Goal: Information Seeking & Learning: Compare options

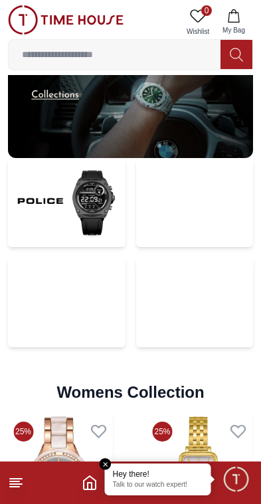
scroll to position [2593, 0]
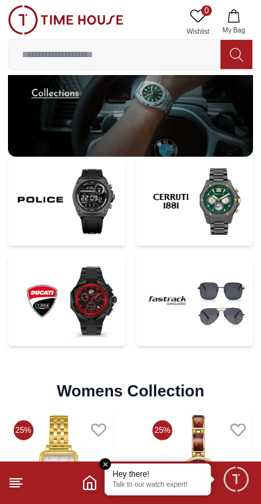
click at [216, 184] on img at bounding box center [195, 201] width 118 height 89
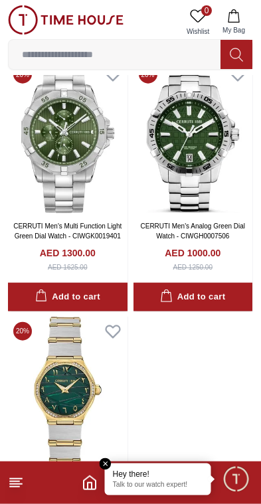
scroll to position [1203, 0]
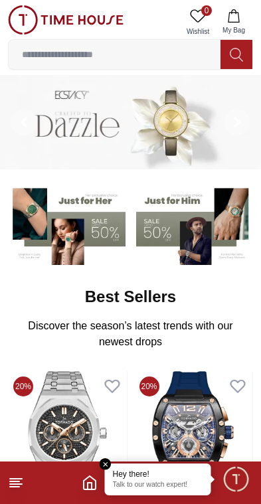
click at [159, 55] on input at bounding box center [115, 54] width 212 height 27
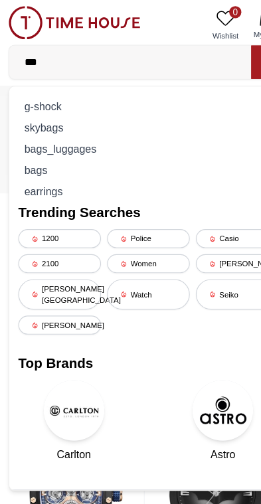
type input "***"
click at [112, 87] on div "g-shock" at bounding box center [131, 93] width 228 height 19
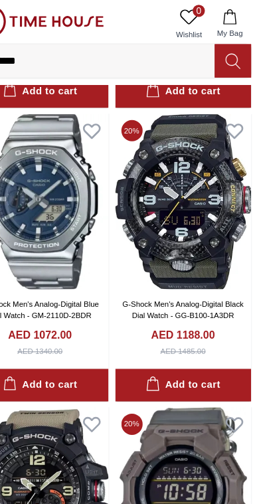
scroll to position [1576, 0]
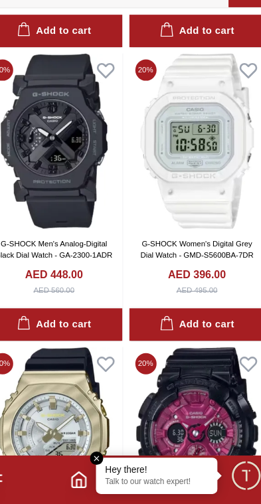
scroll to position [6962, 0]
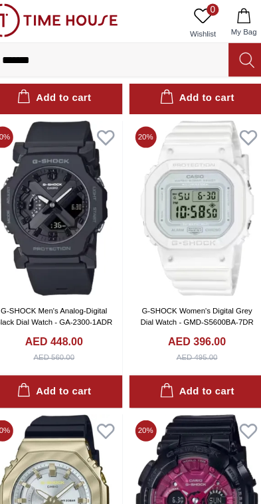
click at [70, 270] on link "G-SHOCK Men's Analog-Digital Black Dial Watch - GA-2300-1ADR" at bounding box center [68, 278] width 102 height 17
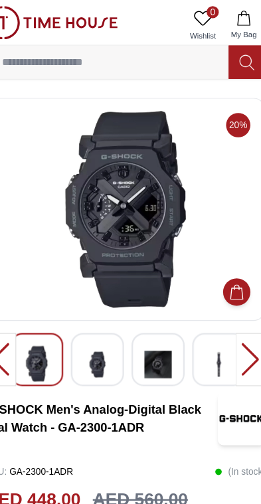
click at [147, 325] on img at bounding box center [159, 319] width 24 height 33
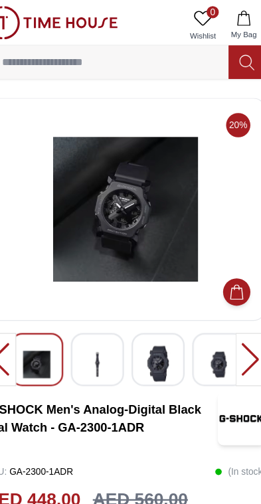
click at [147, 322] on img at bounding box center [159, 318] width 24 height 31
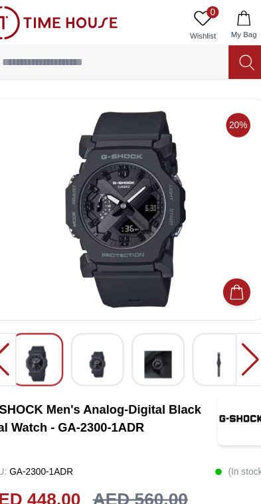
click at [189, 311] on div at bounding box center [212, 315] width 46 height 46
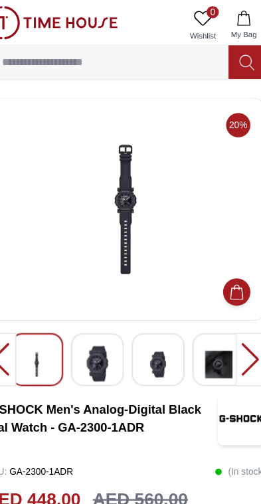
click at [200, 313] on img at bounding box center [212, 319] width 24 height 33
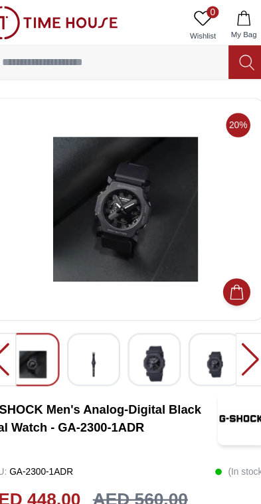
click at [197, 313] on img at bounding box center [209, 319] width 24 height 33
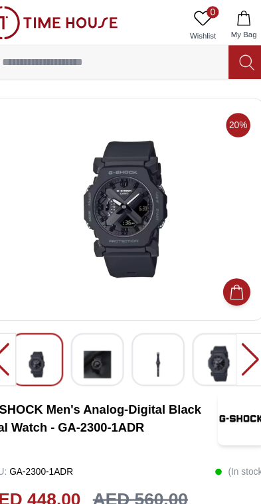
click at [147, 324] on img at bounding box center [159, 319] width 24 height 33
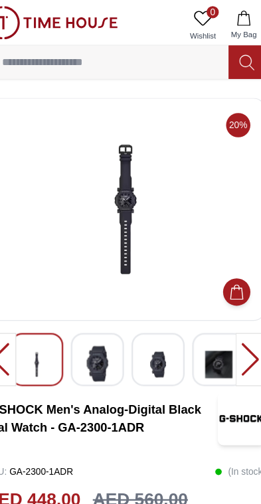
click at [200, 305] on img at bounding box center [212, 319] width 24 height 33
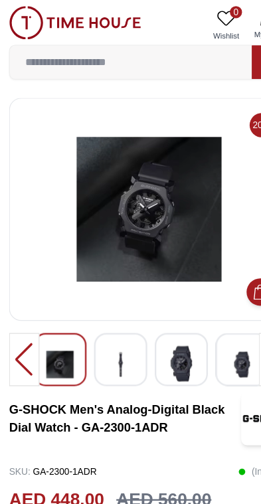
click at [104, 21] on img at bounding box center [66, 19] width 116 height 29
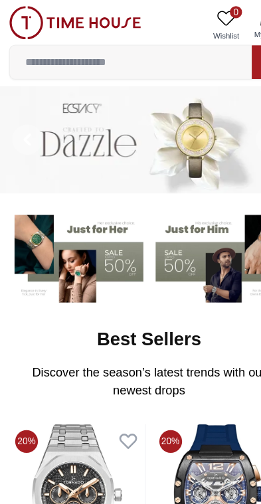
click at [167, 46] on input at bounding box center [115, 54] width 212 height 27
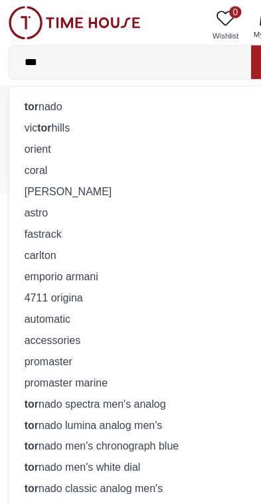
type input "***"
click at [163, 84] on div "tor nado" at bounding box center [131, 93] width 228 height 19
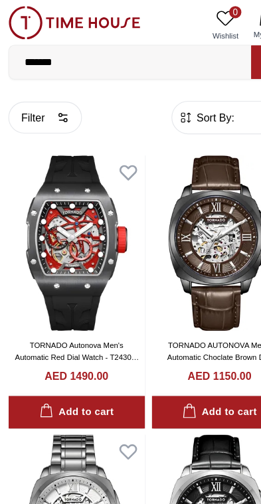
click at [82, 238] on img at bounding box center [68, 212] width 120 height 153
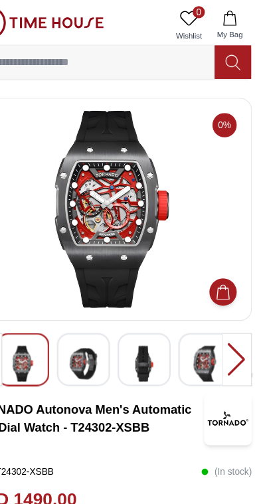
click at [94, 313] on img at bounding box center [106, 318] width 24 height 31
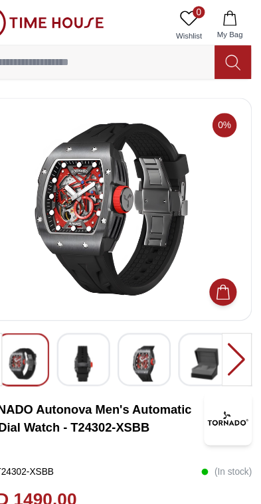
click at [94, 319] on img at bounding box center [106, 318] width 24 height 31
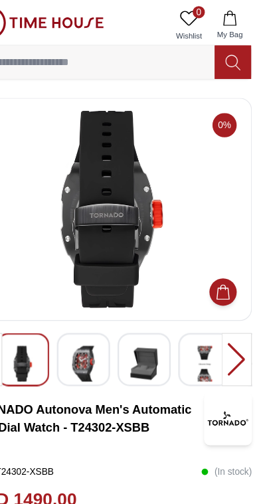
click at [94, 327] on img at bounding box center [106, 318] width 24 height 31
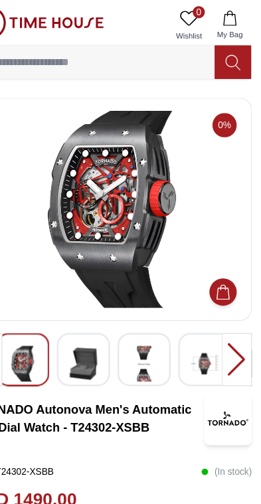
click at [147, 320] on img at bounding box center [159, 318] width 24 height 31
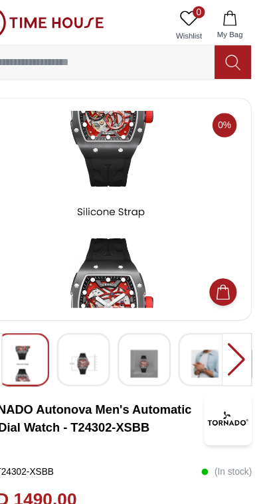
click at [200, 313] on img at bounding box center [212, 318] width 24 height 31
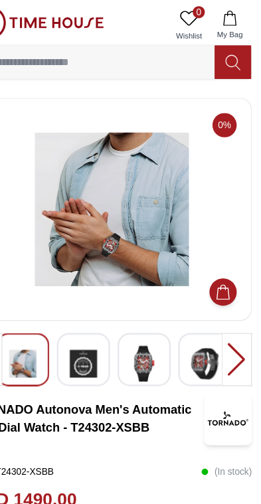
click at [226, 309] on div at bounding box center [239, 315] width 27 height 46
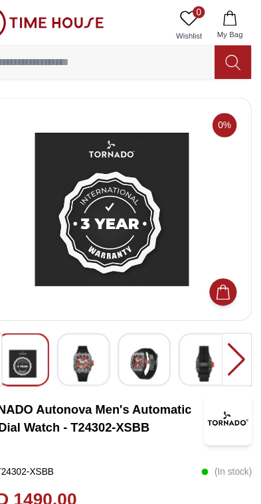
click at [226, 315] on div at bounding box center [239, 315] width 27 height 46
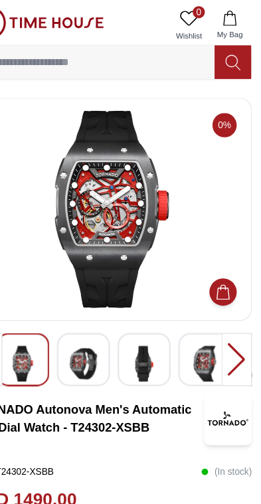
click at [147, 317] on img at bounding box center [159, 318] width 24 height 31
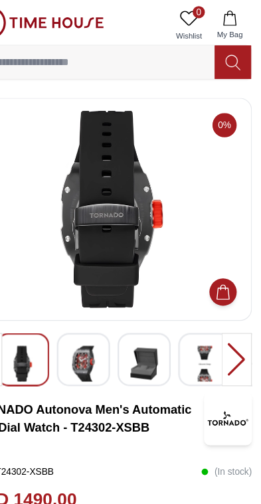
click at [200, 317] on img at bounding box center [212, 318] width 24 height 31
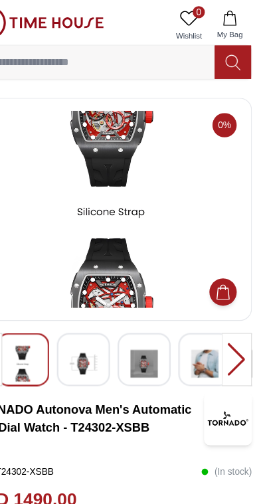
click at [200, 323] on img at bounding box center [212, 318] width 24 height 31
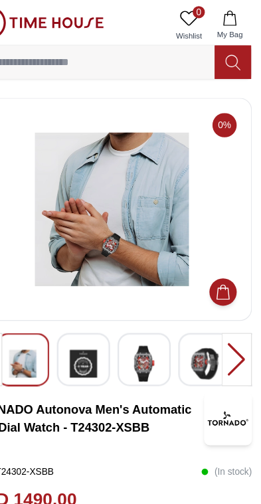
click at [200, 322] on img at bounding box center [212, 318] width 24 height 31
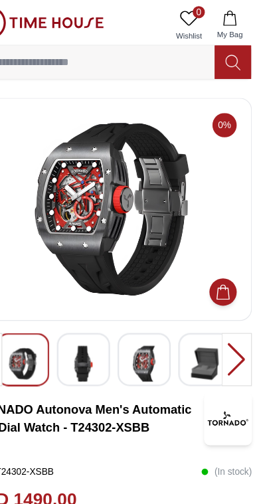
click at [41, 315] on img at bounding box center [53, 318] width 24 height 31
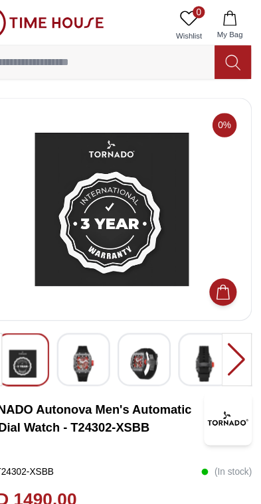
click at [94, 319] on img at bounding box center [106, 318] width 24 height 31
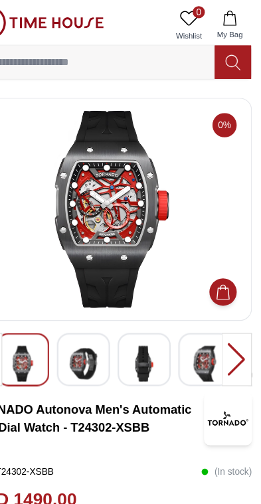
click at [108, 230] on img at bounding box center [130, 183] width 222 height 173
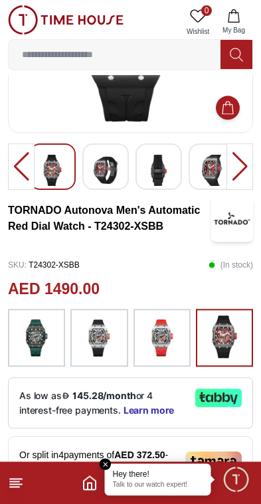
scroll to position [149, 0]
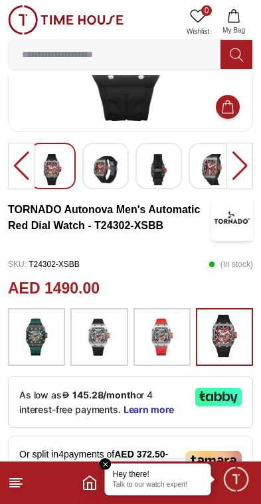
click at [103, 348] on img at bounding box center [98, 337] width 33 height 45
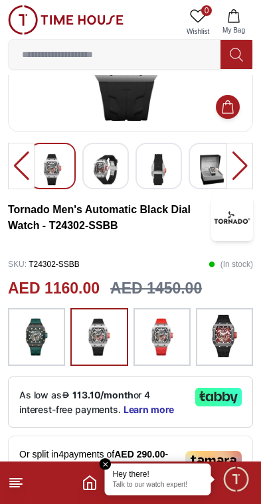
click at [33, 337] on img at bounding box center [36, 337] width 33 height 45
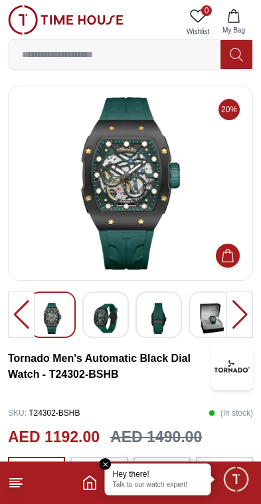
click at [104, 317] on img at bounding box center [106, 318] width 24 height 31
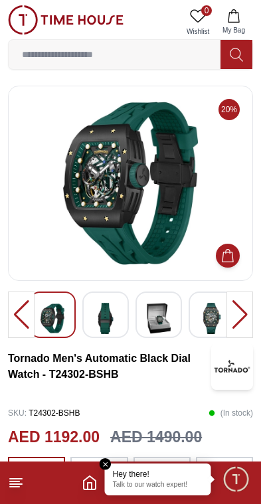
click at [103, 318] on img at bounding box center [106, 318] width 24 height 31
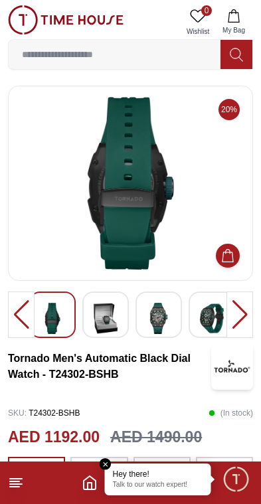
click at [168, 309] on img at bounding box center [159, 318] width 24 height 31
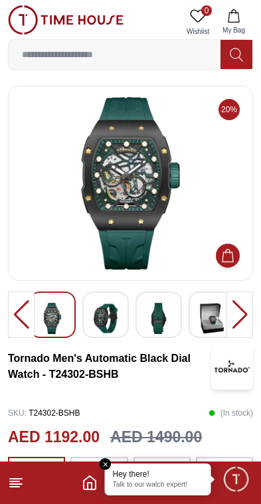
click at [204, 319] on img at bounding box center [212, 318] width 24 height 31
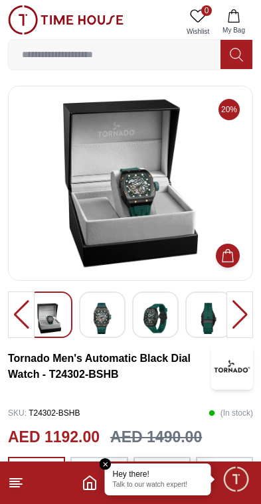
click at [212, 313] on img at bounding box center [209, 318] width 24 height 31
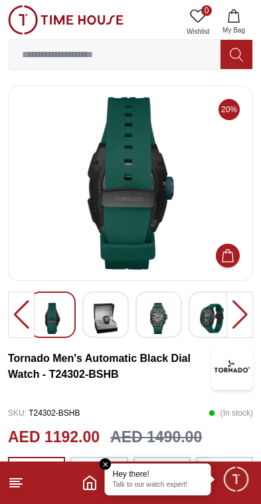
click at [114, 315] on img at bounding box center [106, 318] width 24 height 31
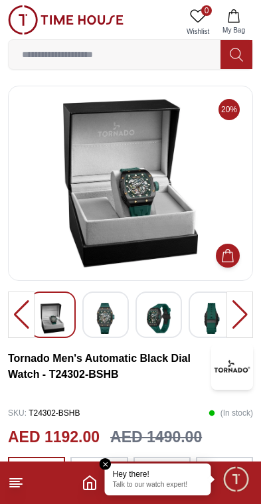
click at [75, 320] on div at bounding box center [52, 315] width 46 height 46
click at [161, 320] on img at bounding box center [159, 318] width 24 height 31
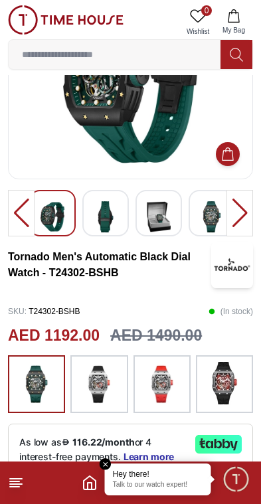
scroll to position [96, 0]
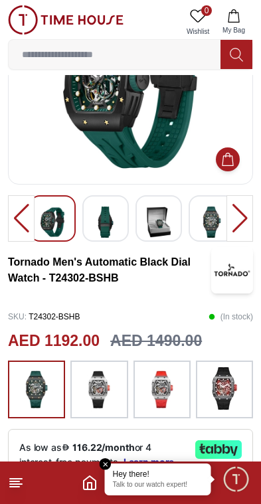
click at [223, 398] on img at bounding box center [224, 388] width 33 height 42
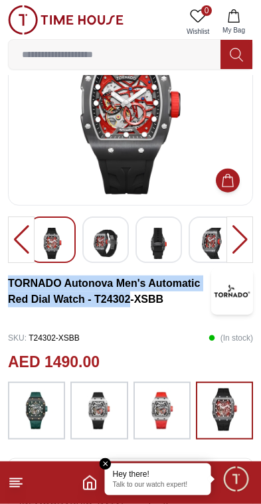
scroll to position [76, 0]
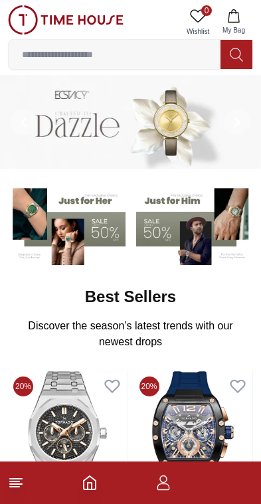
click at [150, 52] on input at bounding box center [115, 54] width 212 height 27
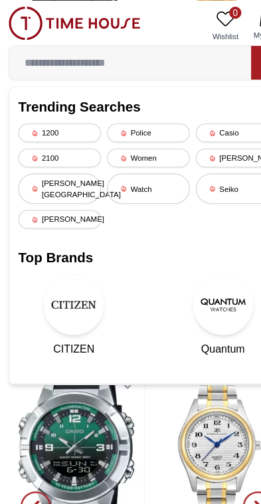
scroll to position [459, 0]
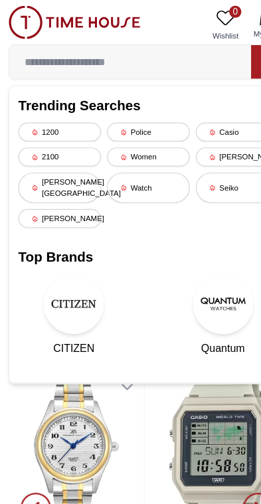
click at [133, 60] on input at bounding box center [115, 54] width 212 height 27
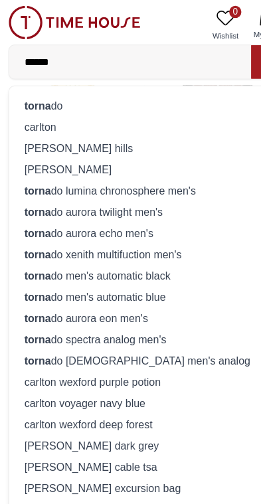
type input "*******"
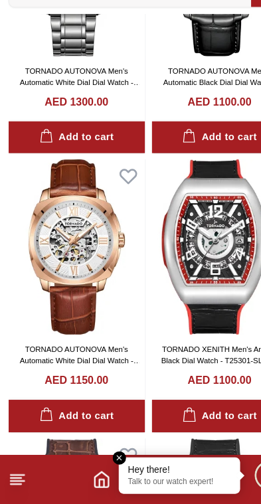
scroll to position [423, 0]
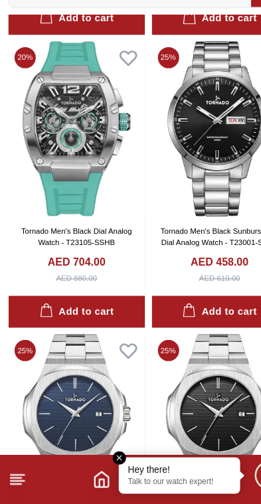
scroll to position [7178, 0]
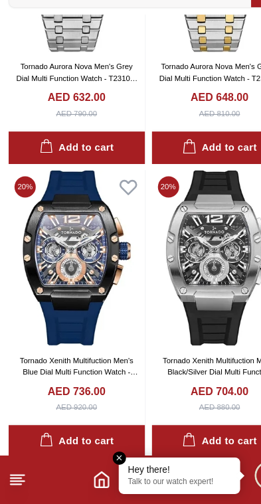
scroll to position [12201, 0]
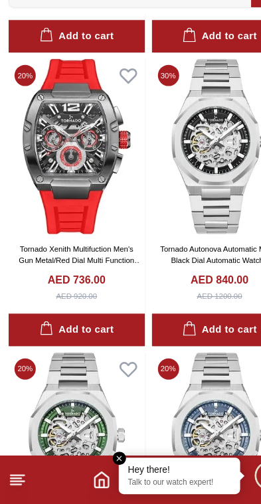
scroll to position [12813, 0]
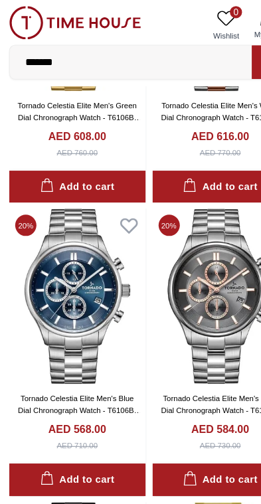
click at [66, 46] on input "*******" at bounding box center [115, 54] width 212 height 27
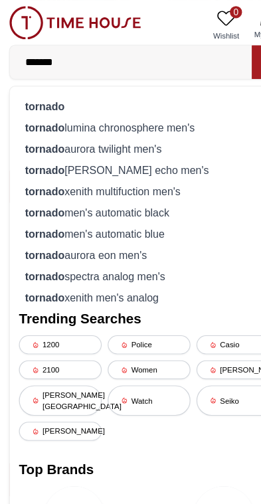
scroll to position [14975, 0]
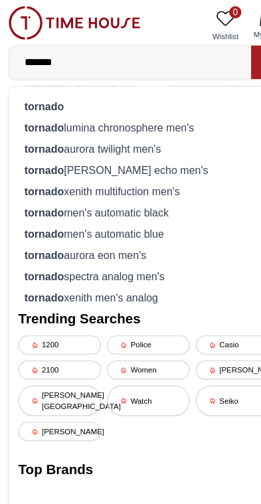
click at [116, 60] on input "*******" at bounding box center [115, 54] width 212 height 27
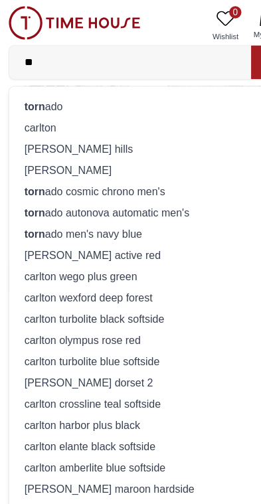
type input "*"
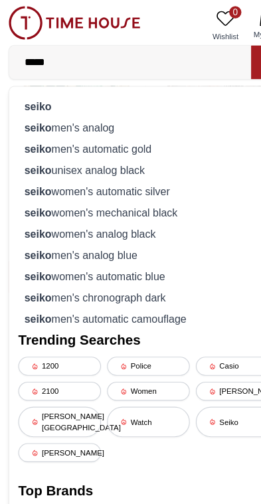
type input "*****"
click at [88, 91] on div "seiko" at bounding box center [131, 93] width 228 height 19
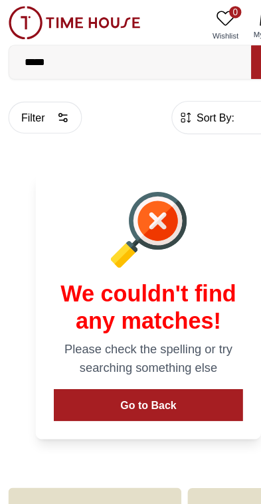
click at [147, 52] on input "*****" at bounding box center [115, 54] width 212 height 27
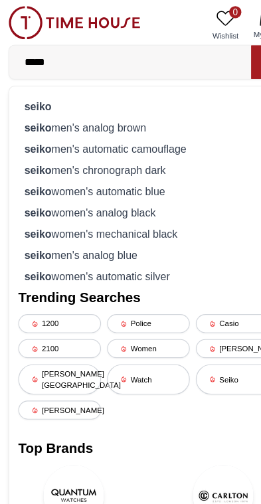
click at [133, 86] on div "seiko" at bounding box center [131, 93] width 228 height 19
